Goal: Navigation & Orientation: Find specific page/section

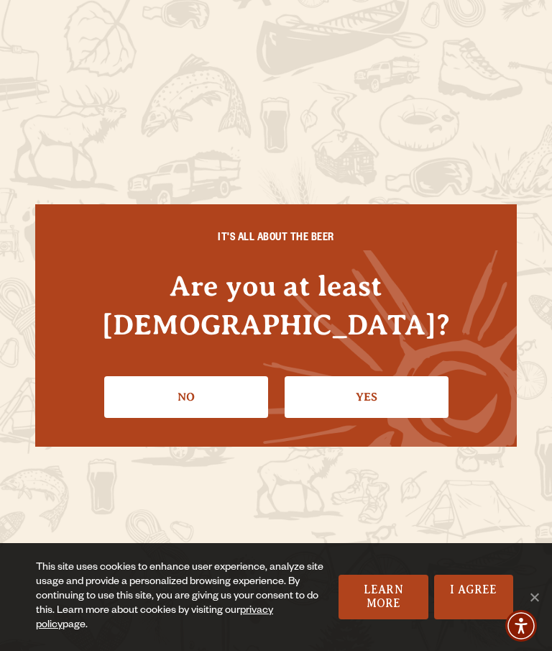
click at [470, 602] on link "I Agree" at bounding box center [473, 597] width 79 height 45
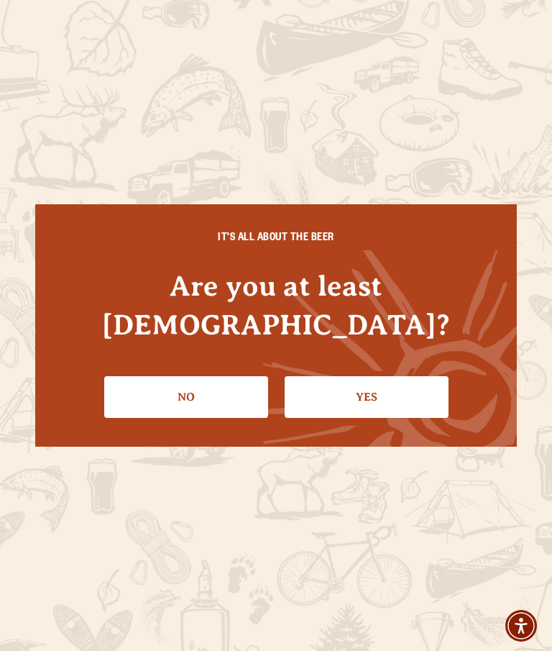
click at [373, 393] on link "Yes" at bounding box center [367, 397] width 164 height 42
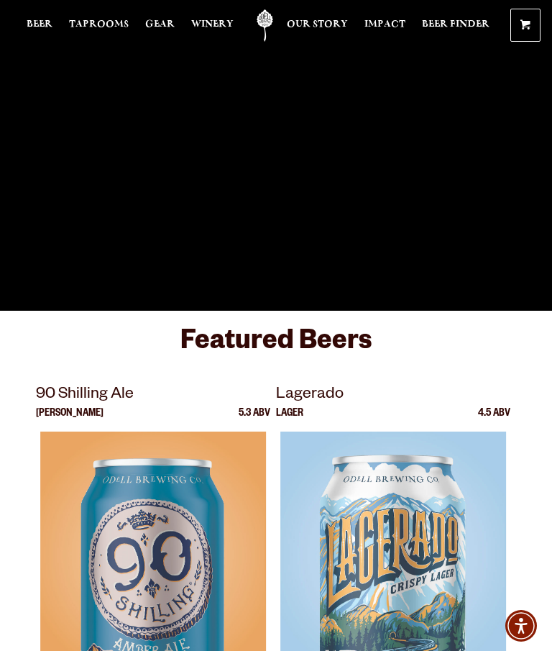
click at [98, 23] on span "Taprooms" at bounding box center [99, 25] width 60 height 12
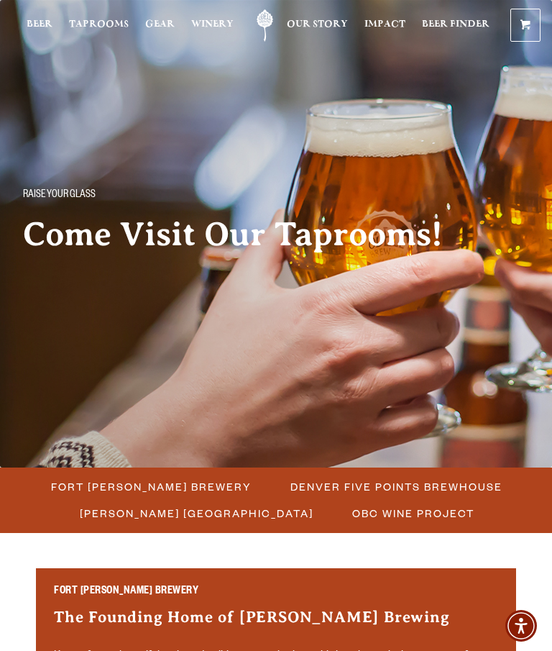
click at [191, 490] on span "Fort [PERSON_NAME] Brewery" at bounding box center [151, 486] width 201 height 21
